Goal: Communication & Community: Answer question/provide support

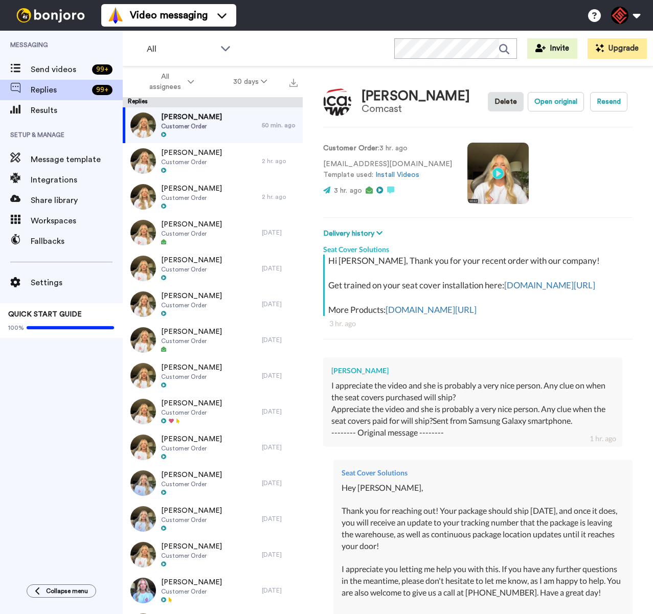
scroll to position [363, 0]
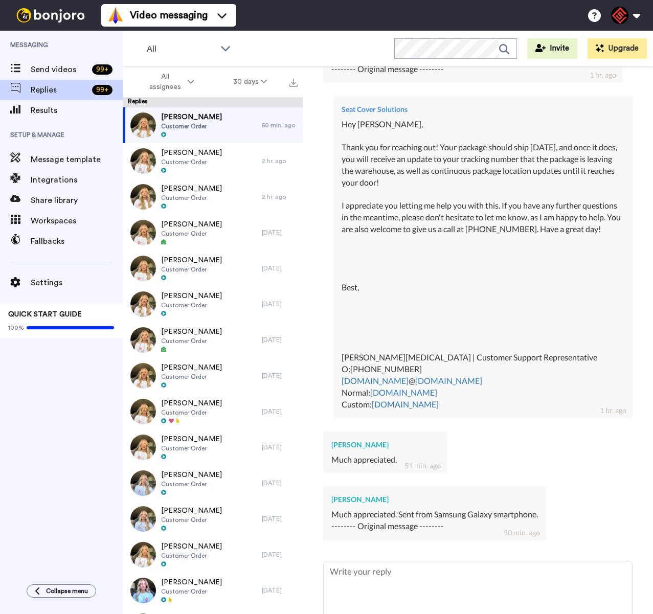
type textarea "x"
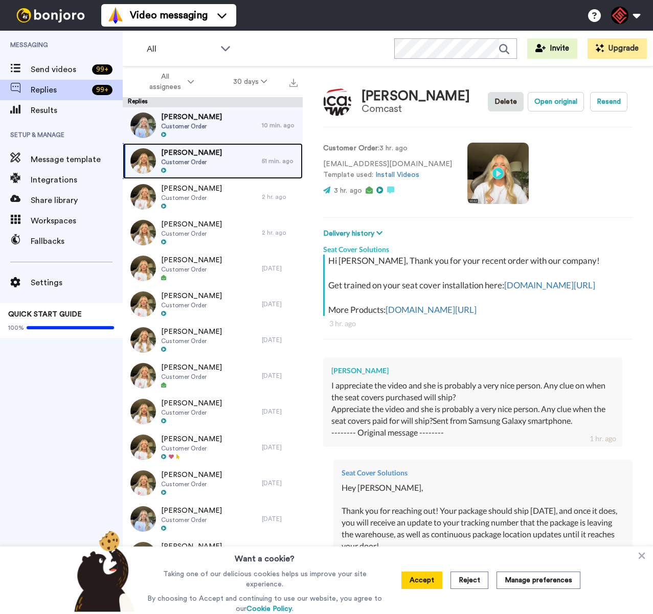
click at [231, 163] on div "[PERSON_NAME] Customer Order" at bounding box center [192, 161] width 139 height 36
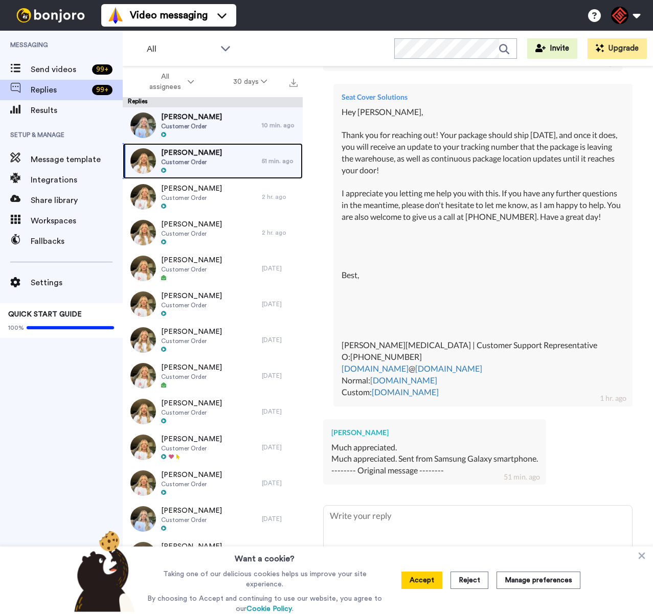
scroll to position [406, 0]
click at [639, 558] on icon at bounding box center [641, 555] width 10 height 10
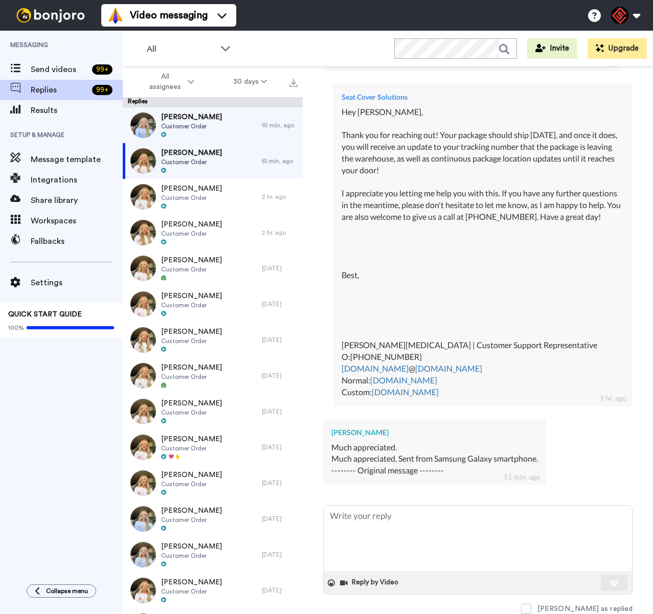
click at [531, 604] on span at bounding box center [526, 609] width 10 height 10
click at [204, 122] on span "Customer Order" at bounding box center [191, 126] width 61 height 8
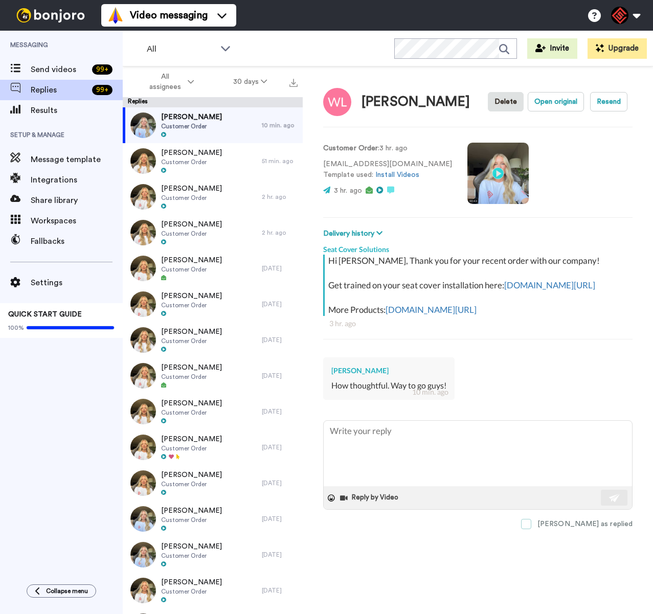
click at [580, 529] on label "[PERSON_NAME] as replied" at bounding box center [576, 524] width 111 height 10
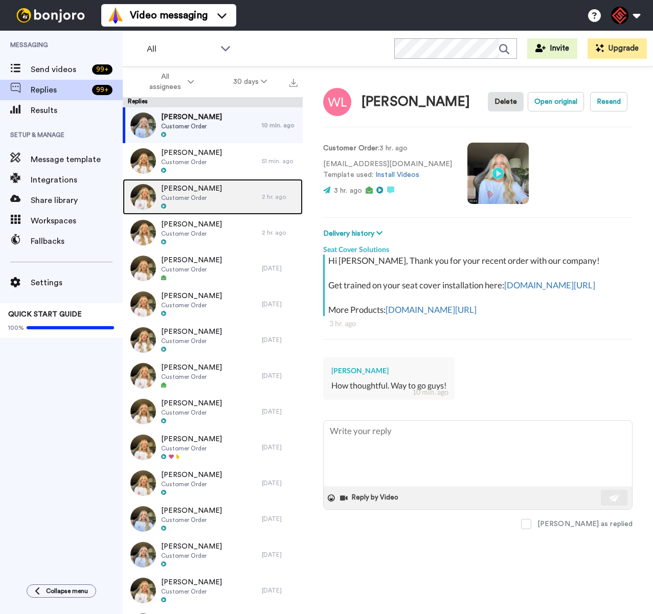
click at [223, 189] on div "[PERSON_NAME] Customer Order" at bounding box center [192, 197] width 139 height 36
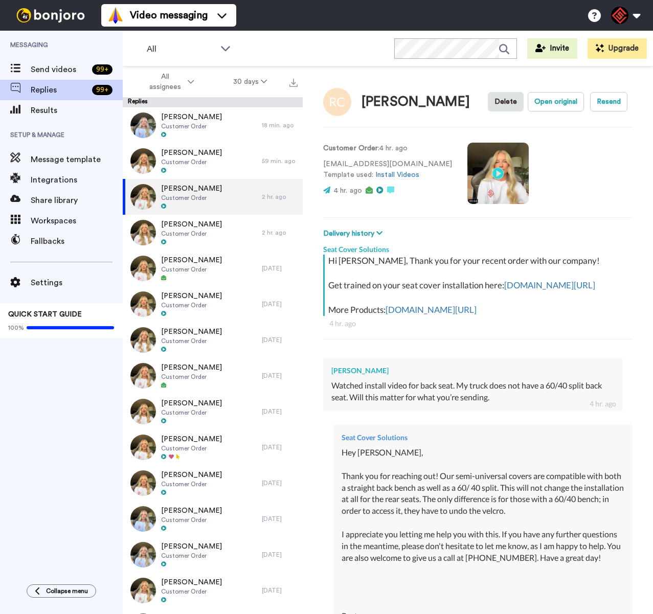
type textarea "x"
